Goal: Find specific page/section: Find specific page/section

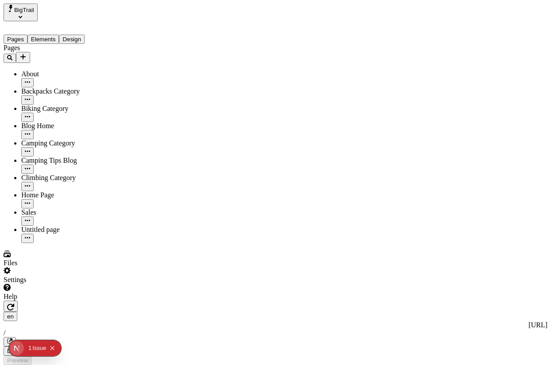
click at [34, 12] on span "BigTrail" at bounding box center [24, 10] width 20 height 7
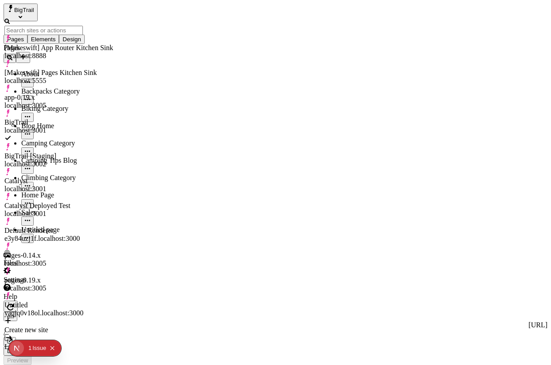
click at [58, 44] on div "[Makeswift] App Router Kitchen Sink" at bounding box center [58, 48] width 109 height 8
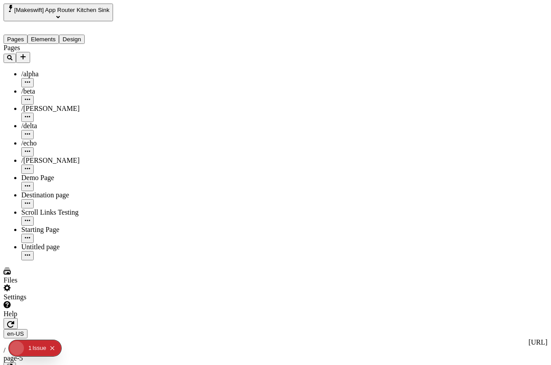
type input "/page-5"
click at [14, 320] on icon "button" at bounding box center [10, 323] width 7 height 7
click at [18, 318] on button "button" at bounding box center [11, 323] width 14 height 11
click at [14, 320] on icon "button" at bounding box center [10, 323] width 7 height 7
click at [14, 321] on icon "button" at bounding box center [10, 324] width 7 height 7
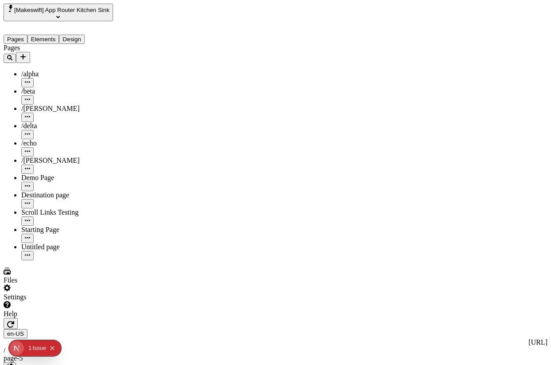
click at [18, 318] on button "button" at bounding box center [11, 323] width 14 height 11
click at [14, 320] on icon "button" at bounding box center [10, 323] width 7 height 7
click at [18, 318] on button "button" at bounding box center [11, 323] width 14 height 11
click at [14, 320] on icon "button" at bounding box center [10, 323] width 7 height 7
click at [18, 318] on button "button" at bounding box center [11, 323] width 14 height 11
